Goal: Task Accomplishment & Management: Manage account settings

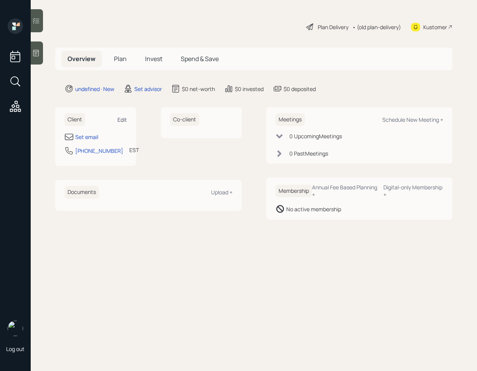
click at [122, 116] on div "Edit" at bounding box center [123, 119] width 10 height 7
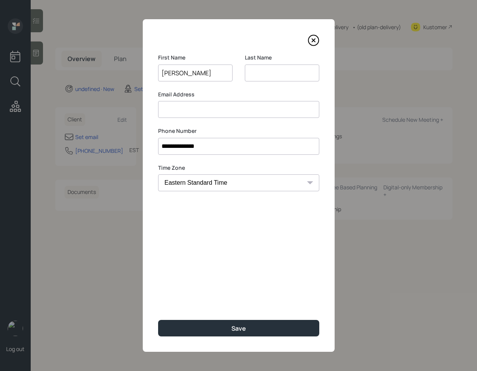
type input "[PERSON_NAME]"
type input "Medrow"
click at [179, 108] on input at bounding box center [238, 109] width 161 height 17
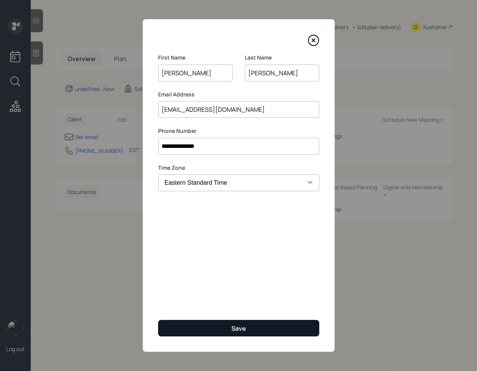
type input "danmedrow@gmail.com"
click at [257, 330] on button "Save" at bounding box center [238, 328] width 161 height 17
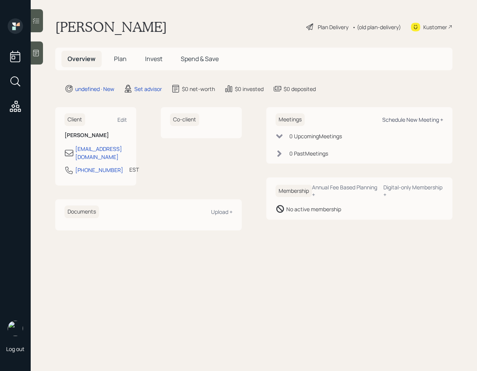
click at [419, 121] on div "Schedule New Meeting +" at bounding box center [412, 119] width 61 height 7
select select "round-robin"
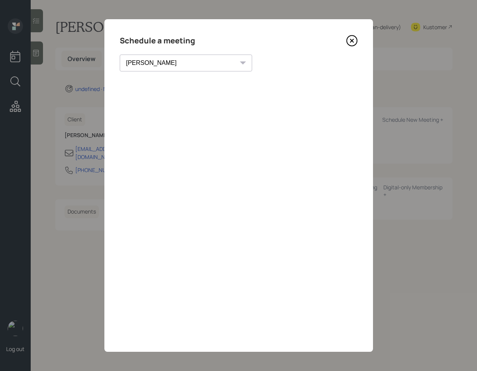
drag, startPoint x: 358, startPoint y: 44, endPoint x: 351, endPoint y: 42, distance: 7.9
click at [358, 45] on div "Schedule a meeting Theresa Spinello Matthew Burke Aleksandra Szegda Eitan Bar-D…" at bounding box center [238, 185] width 269 height 333
click at [351, 42] on icon at bounding box center [351, 40] width 3 height 3
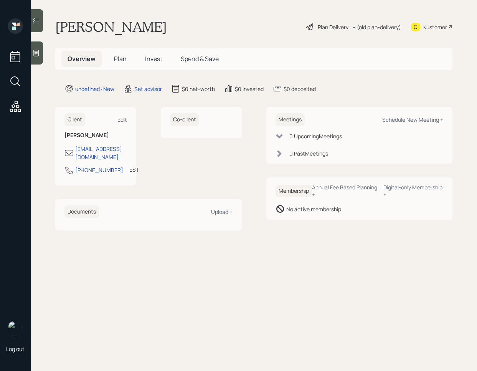
click at [42, 53] on div at bounding box center [37, 52] width 12 height 23
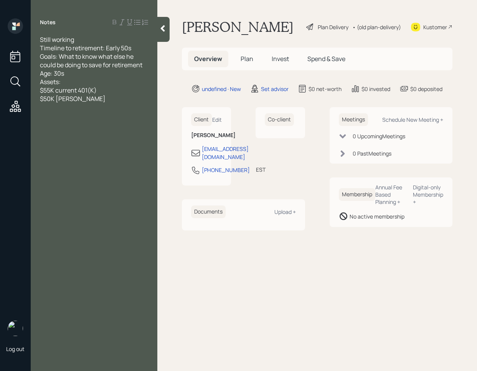
click at [170, 25] on div at bounding box center [163, 29] width 12 height 25
